Goal: Task Accomplishment & Management: Complete application form

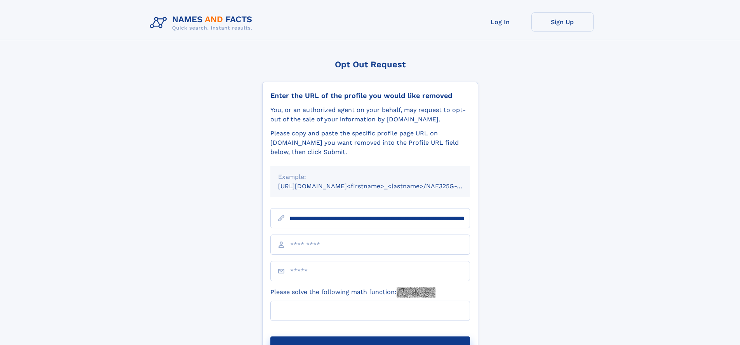
scroll to position [0, 82]
type input "**********"
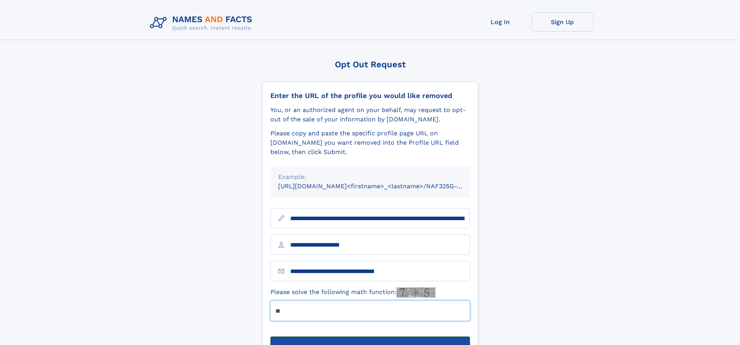
type input "**"
click at [370, 336] on button "Submit Opt Out Request" at bounding box center [370, 348] width 200 height 25
